Goal: Transaction & Acquisition: Purchase product/service

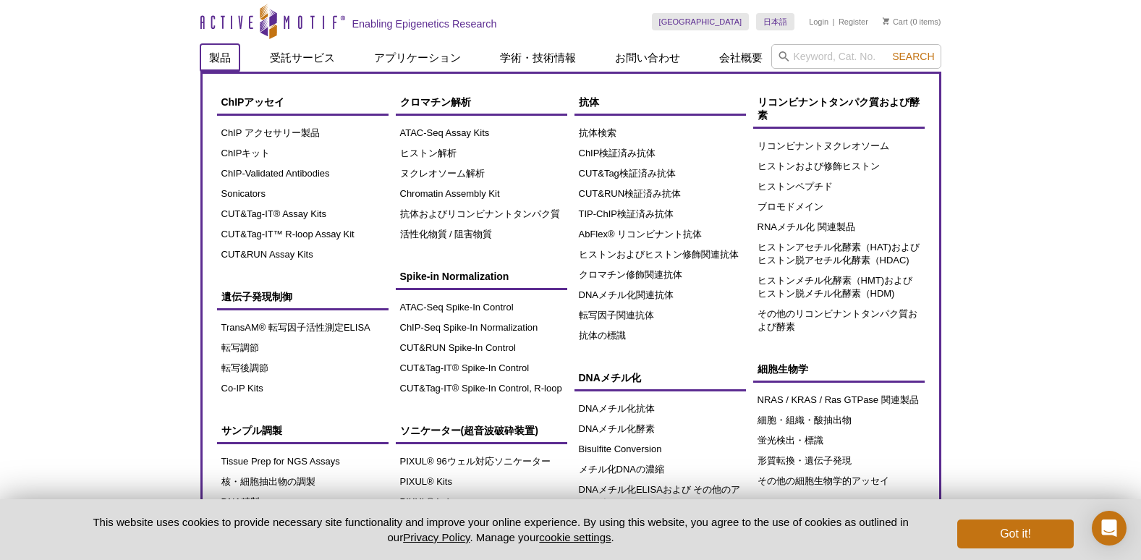
click at [222, 59] on link "製品" at bounding box center [219, 57] width 39 height 27
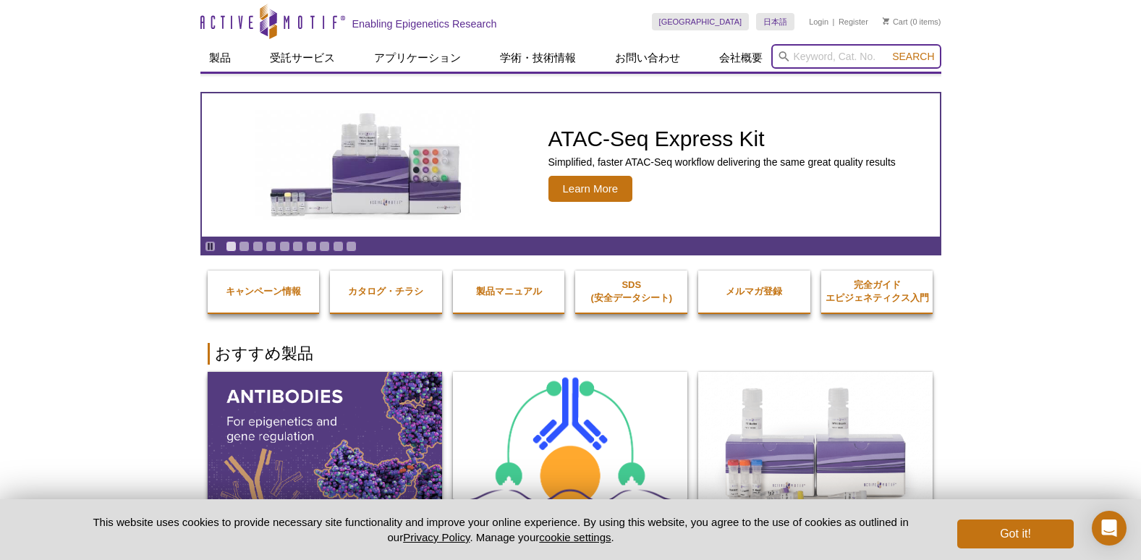
click at [799, 59] on input "search" at bounding box center [856, 56] width 170 height 25
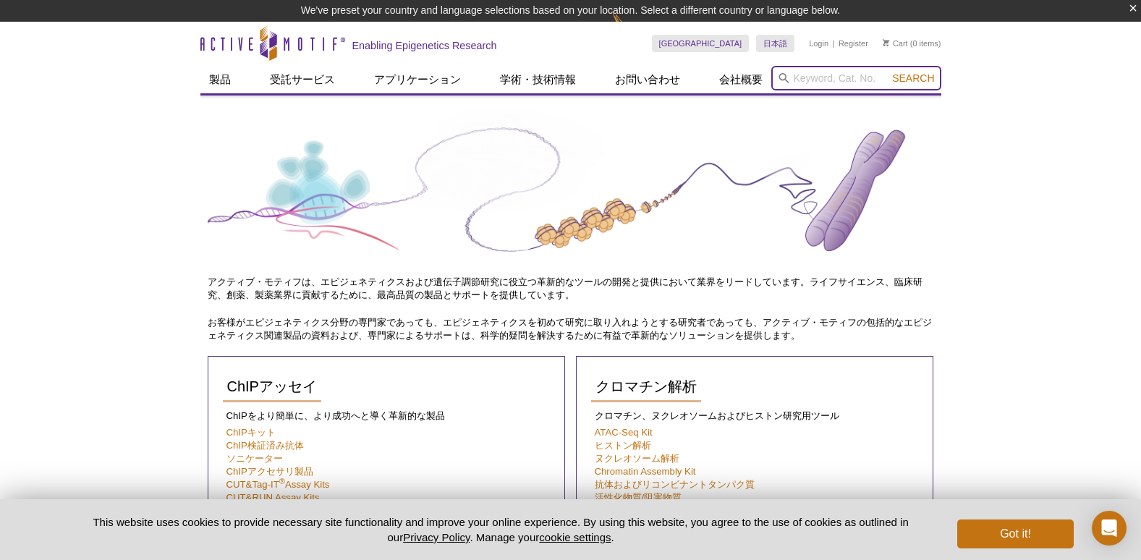
click at [799, 81] on input "search" at bounding box center [856, 78] width 170 height 25
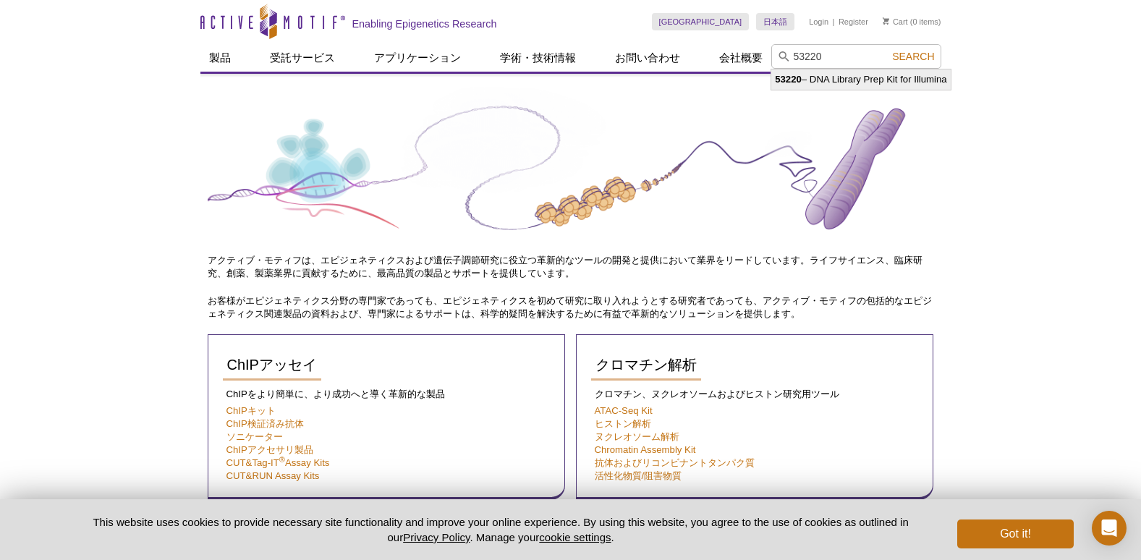
click at [875, 82] on li "53220 – DNA Library Prep Kit for Illumina" at bounding box center [860, 79] width 179 height 20
type input "53220 – DNA Library Prep Kit for Illumina"
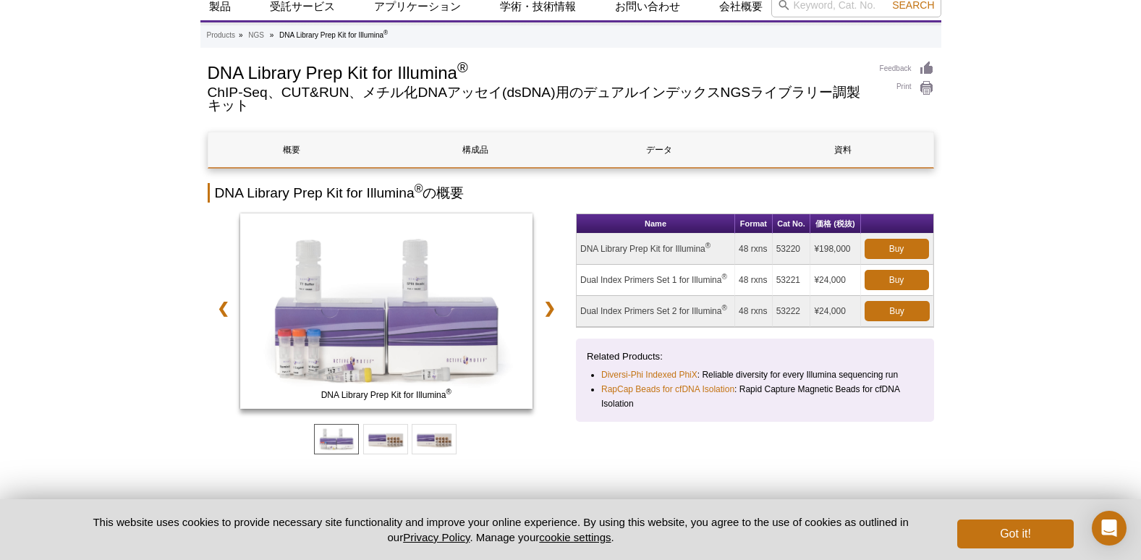
scroll to position [145, 0]
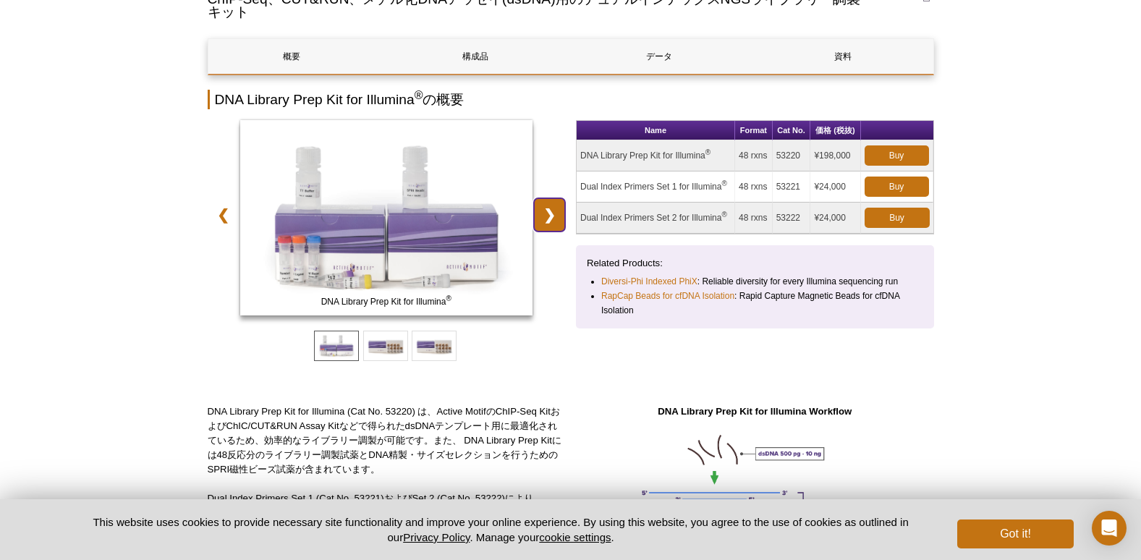
click at [547, 216] on link "❯" at bounding box center [549, 214] width 31 height 33
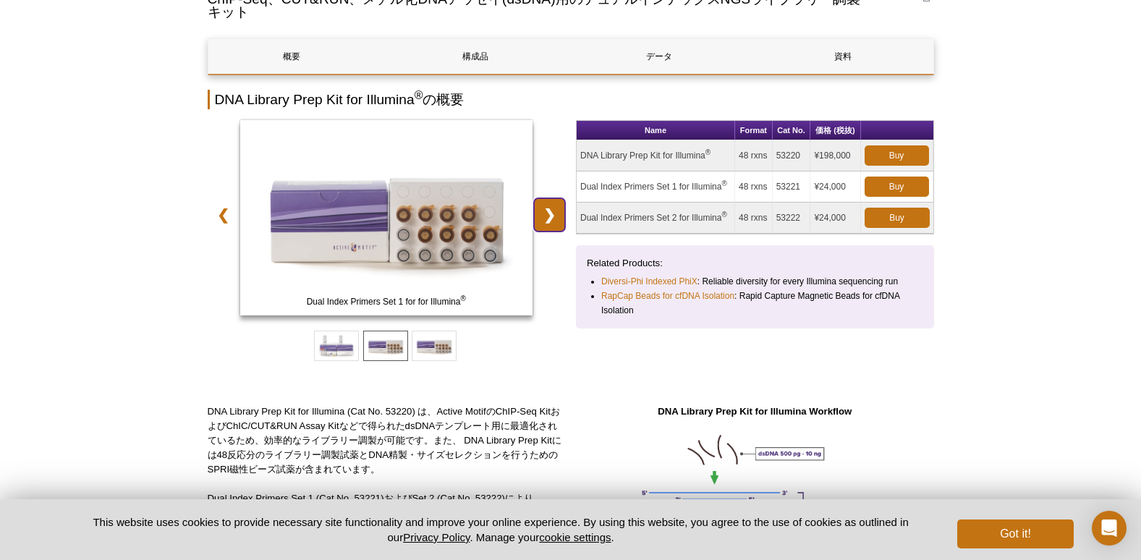
click at [547, 216] on link "❯" at bounding box center [549, 214] width 31 height 33
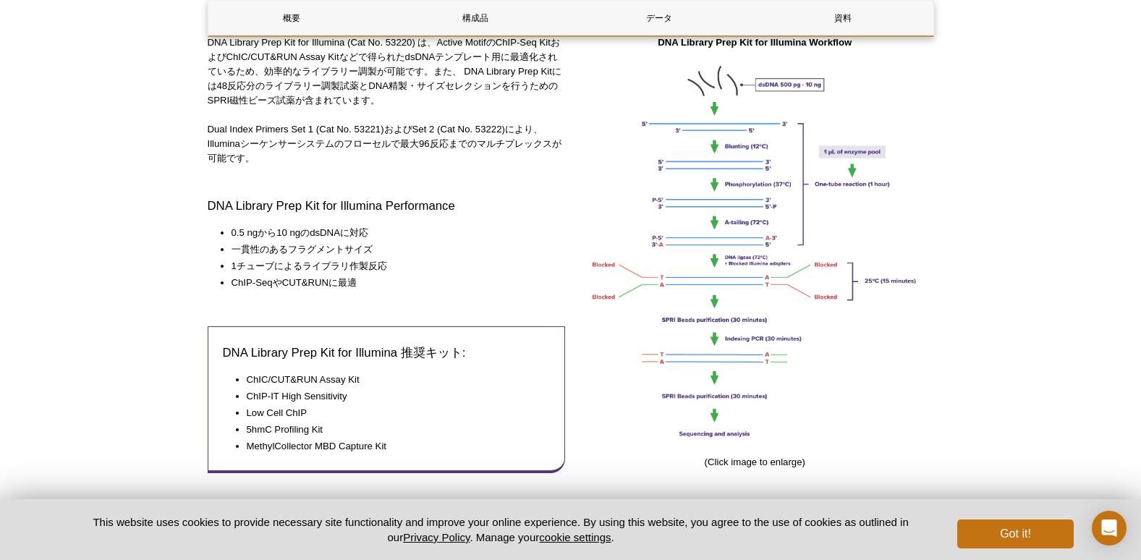
scroll to position [434, 0]
